Goal: Transaction & Acquisition: Purchase product/service

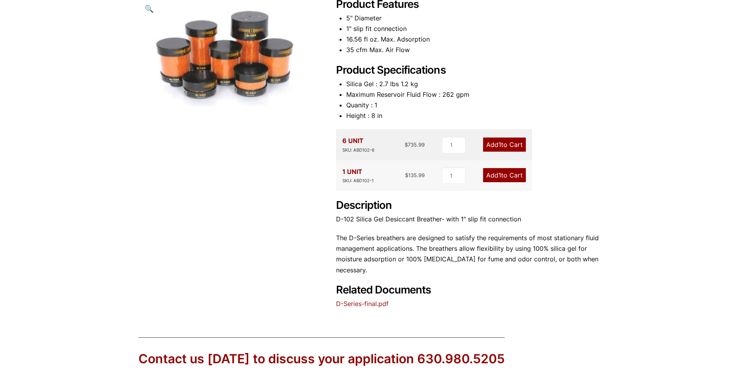
scroll to position [157, 0]
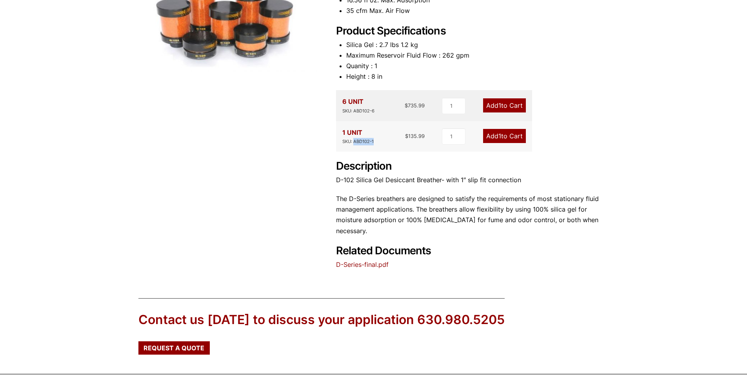
drag, startPoint x: 354, startPoint y: 142, endPoint x: 375, endPoint y: 142, distance: 21.6
click at [375, 142] on div "1 UNIT SKU: ABD102-1 $ 135.99" at bounding box center [383, 136] width 83 height 18
copy div "ABD102-1"
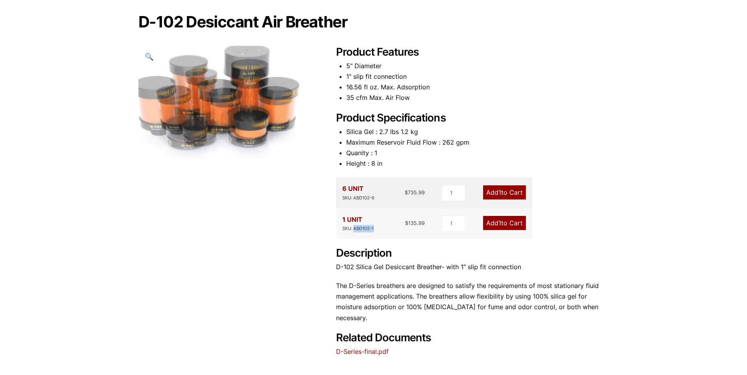
scroll to position [84, 0]
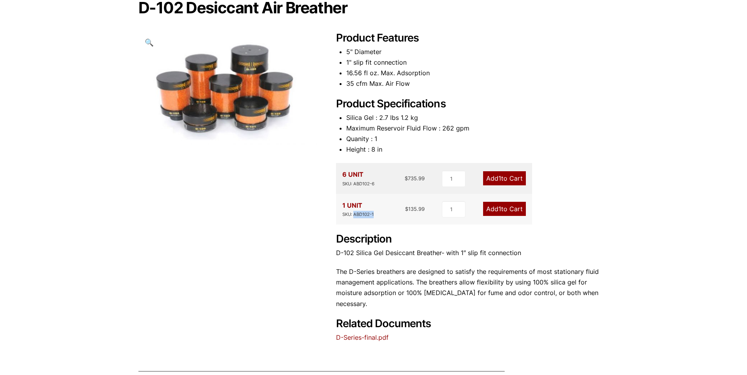
click at [359, 337] on link "D-Series-final.pdf" at bounding box center [362, 338] width 53 height 8
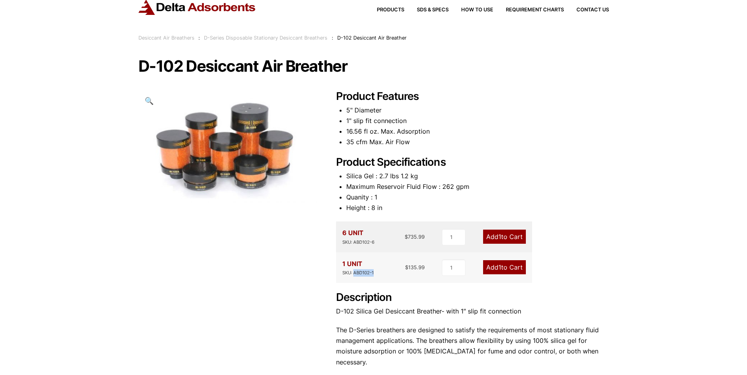
scroll to position [5, 0]
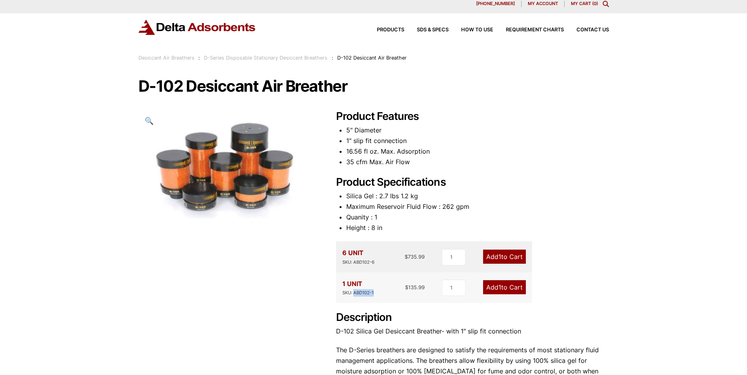
click at [507, 289] on link "Add 1 to Cart" at bounding box center [504, 287] width 43 height 14
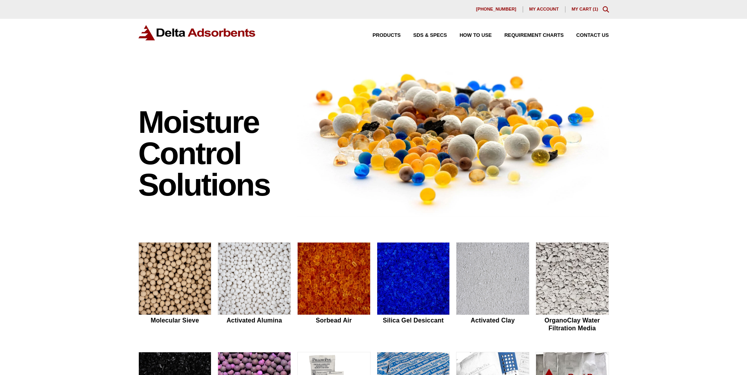
click at [586, 9] on link "My Cart ( 1 )" at bounding box center [584, 9] width 27 height 5
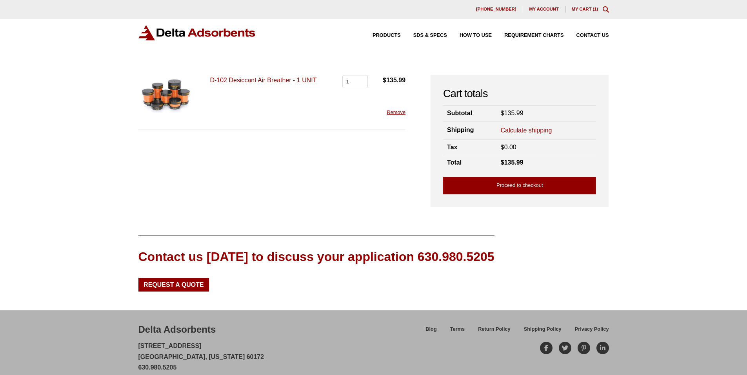
click at [266, 80] on link "D-102 Desiccant Air Breather - 1 UNIT" at bounding box center [263, 80] width 107 height 7
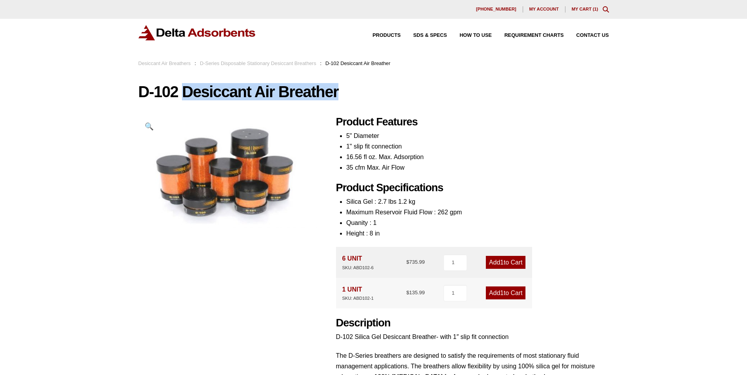
drag, startPoint x: 187, startPoint y: 91, endPoint x: 339, endPoint y: 92, distance: 152.5
click at [339, 92] on h1 "D-102 Desiccant Air Breather" at bounding box center [373, 91] width 470 height 16
copy h1 "Desiccant Air Breather"
